Goal: Find specific page/section: Find specific page/section

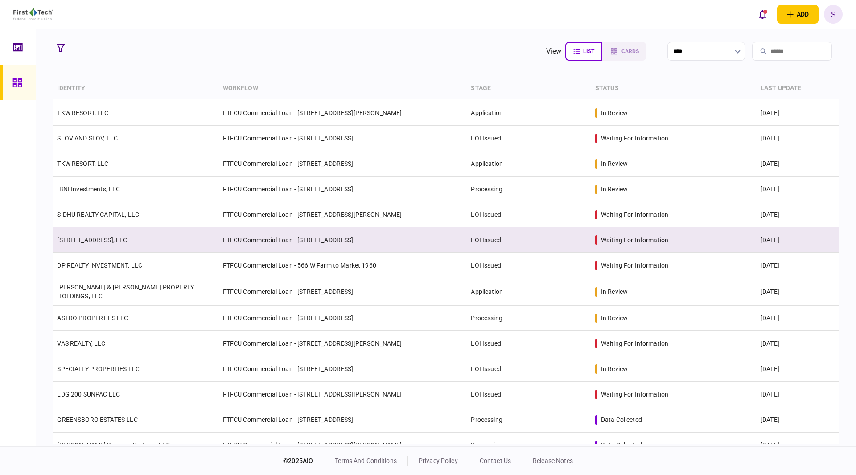
scroll to position [45, 0]
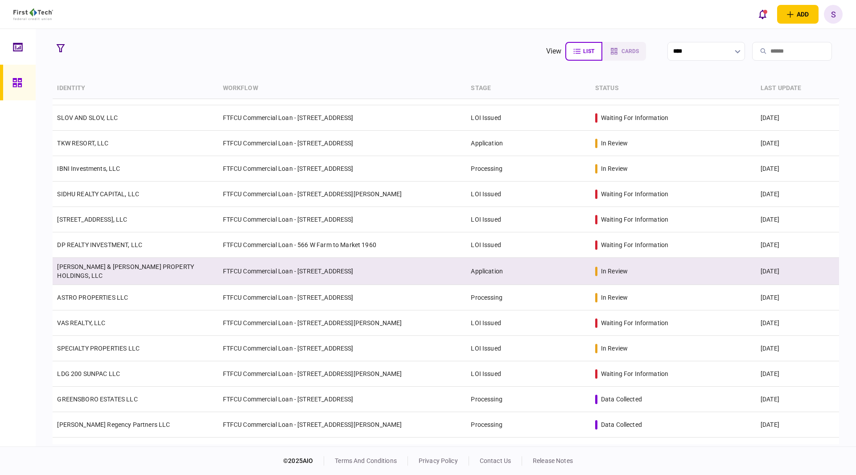
click at [155, 271] on link "[PERSON_NAME] & [PERSON_NAME] PROPERTY HOLDINGS, LLC" at bounding box center [125, 271] width 137 height 16
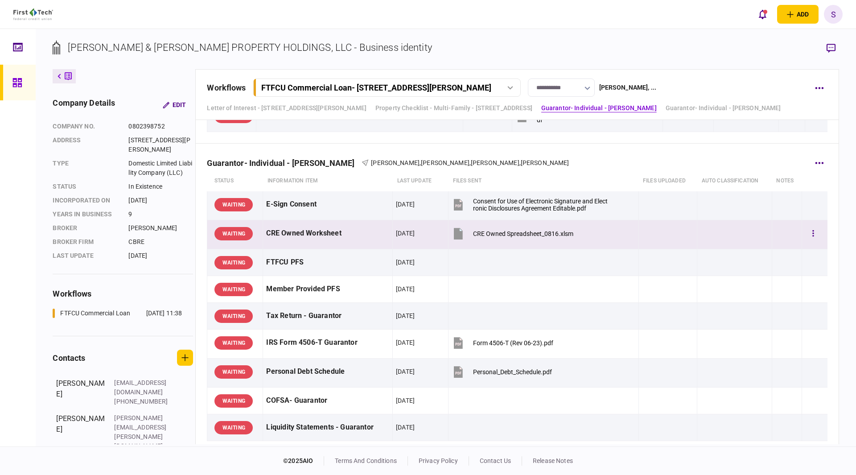
scroll to position [758, 0]
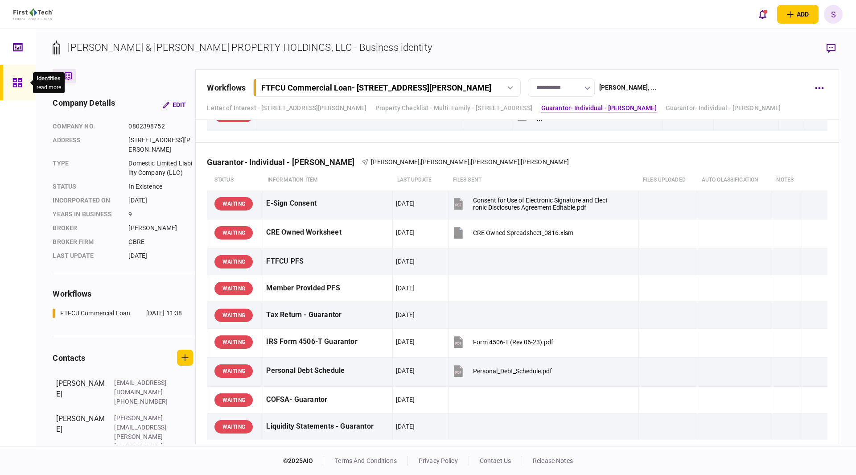
click at [13, 84] on icon at bounding box center [16, 82] width 9 height 9
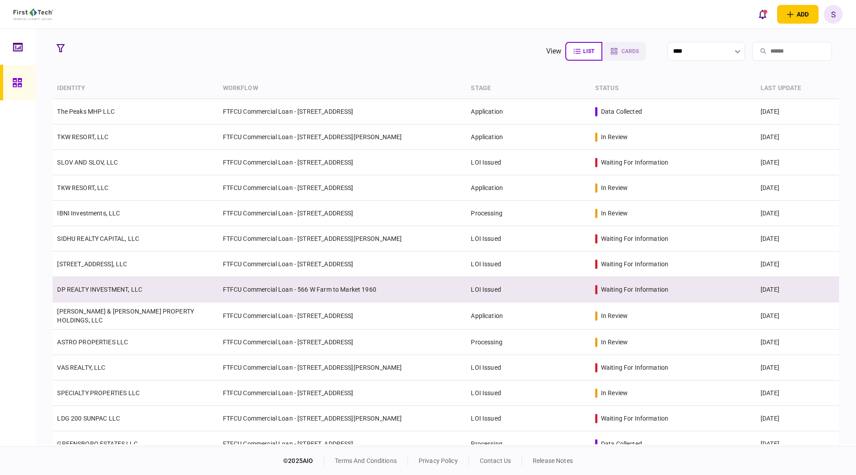
click at [113, 295] on td "DP REALTY INVESTMENT, LLC" at bounding box center [135, 289] width 165 height 25
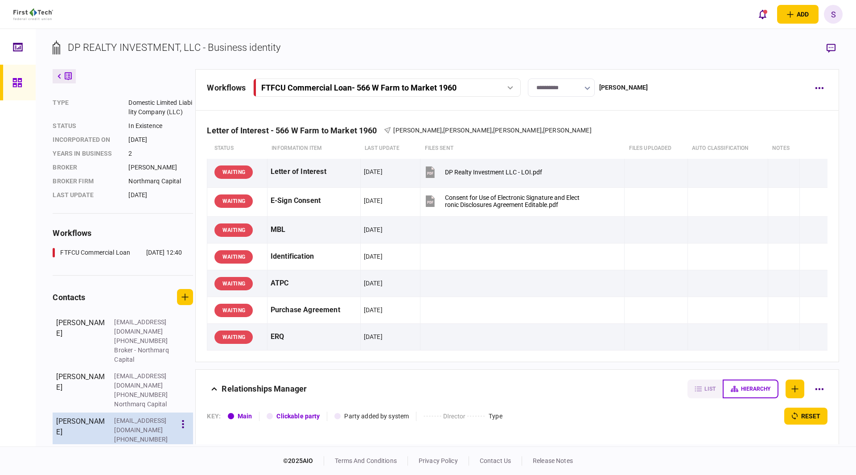
scroll to position [74, 0]
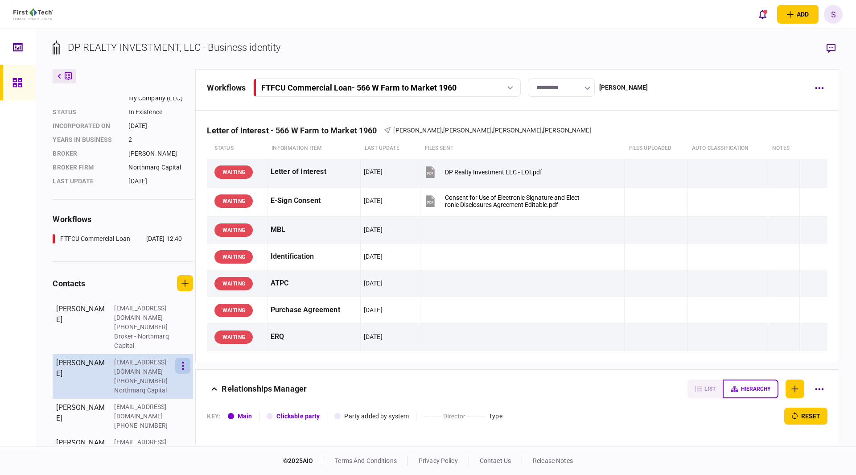
click at [185, 368] on button "button" at bounding box center [182, 366] width 15 height 16
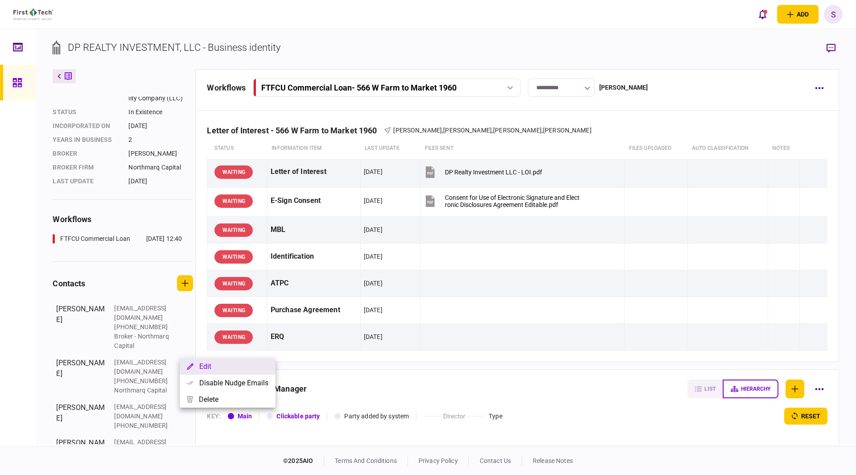
click at [200, 370] on button "Edit" at bounding box center [228, 366] width 96 height 16
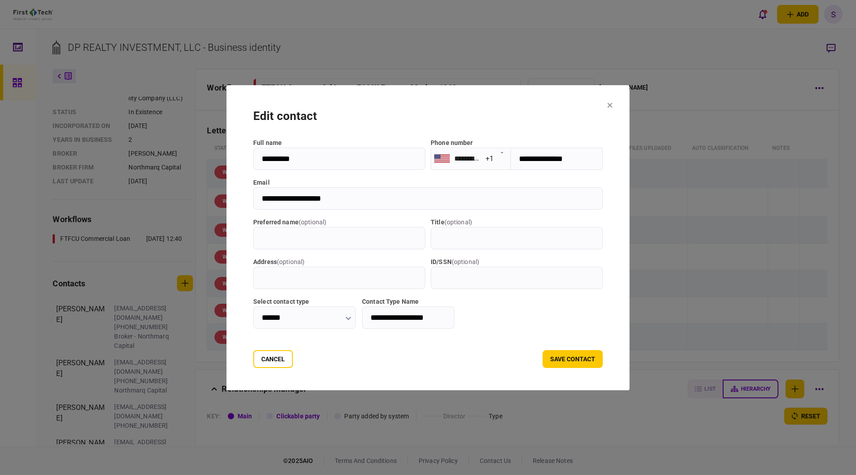
click at [613, 103] on icon at bounding box center [610, 105] width 5 height 5
